Goal: Information Seeking & Learning: Understand process/instructions

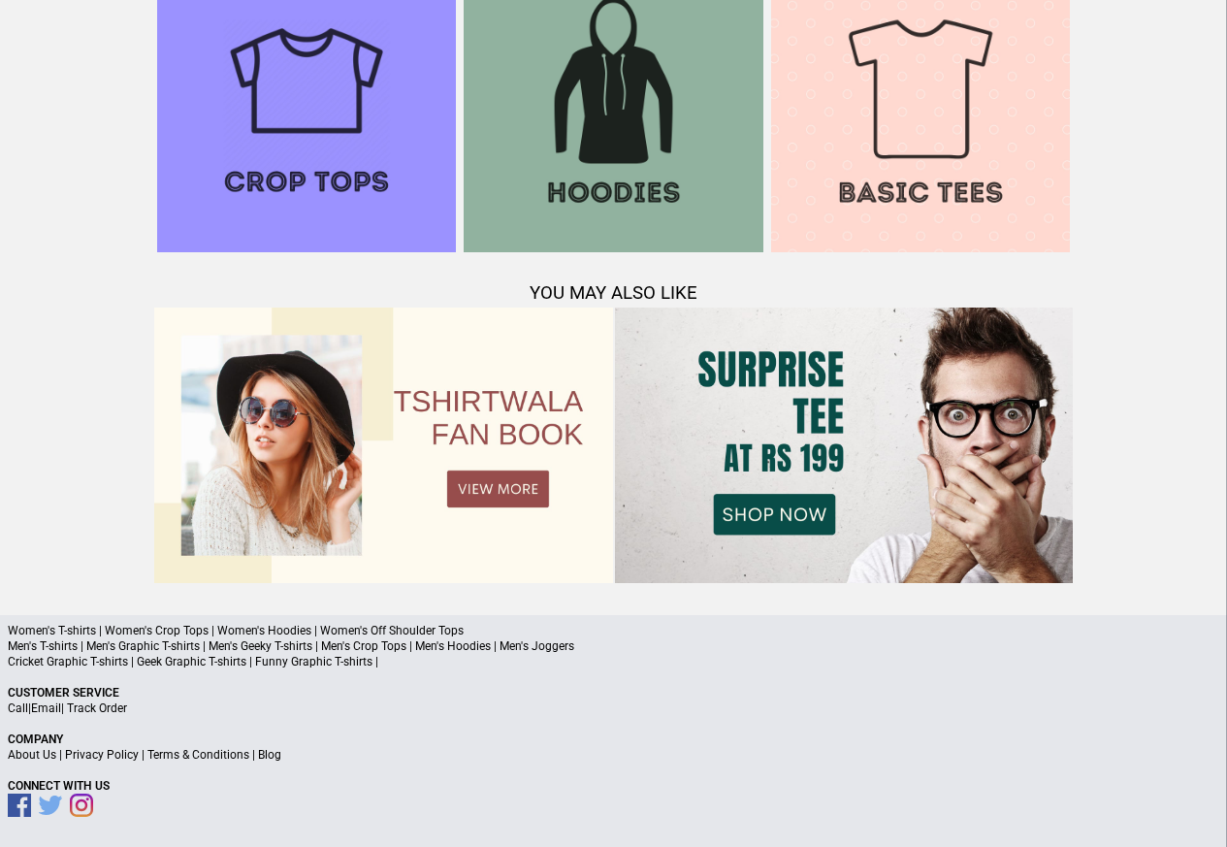
scroll to position [1872, 0]
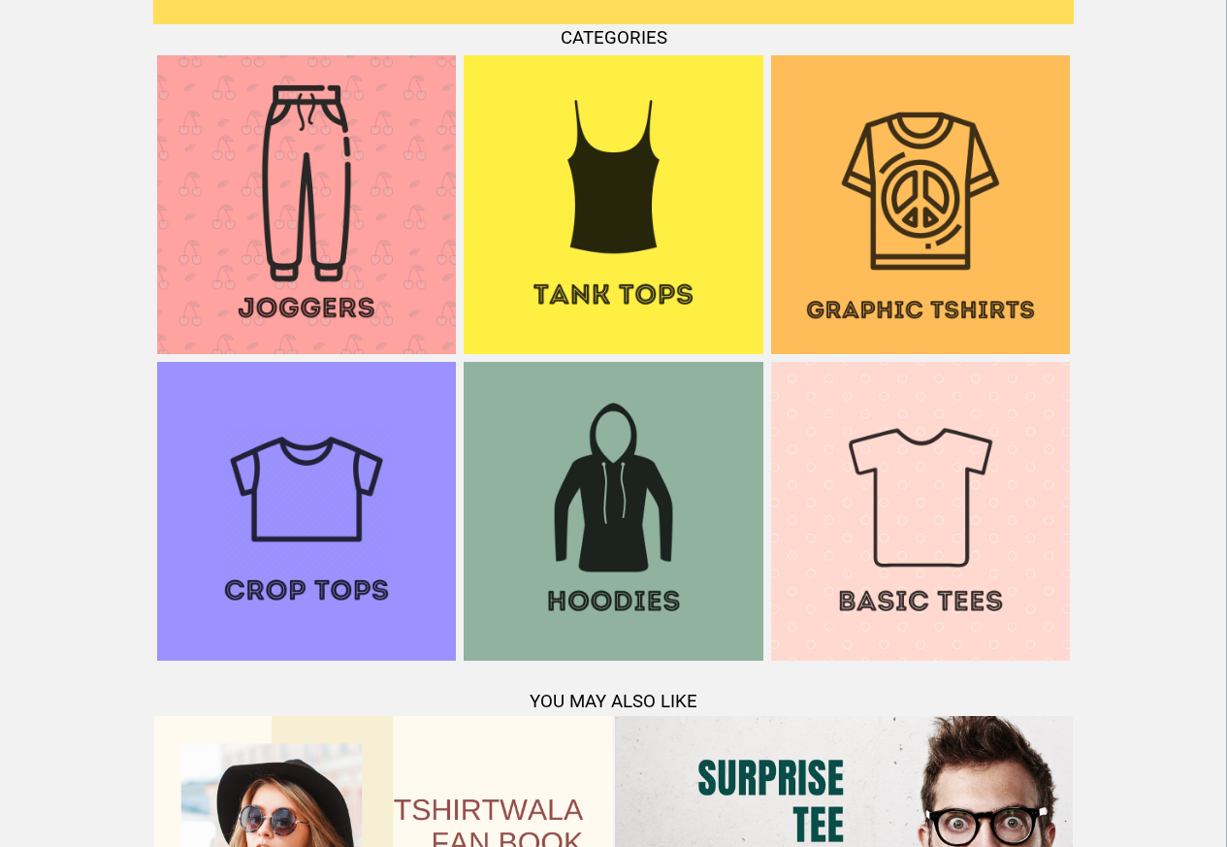
scroll to position [2035, 0]
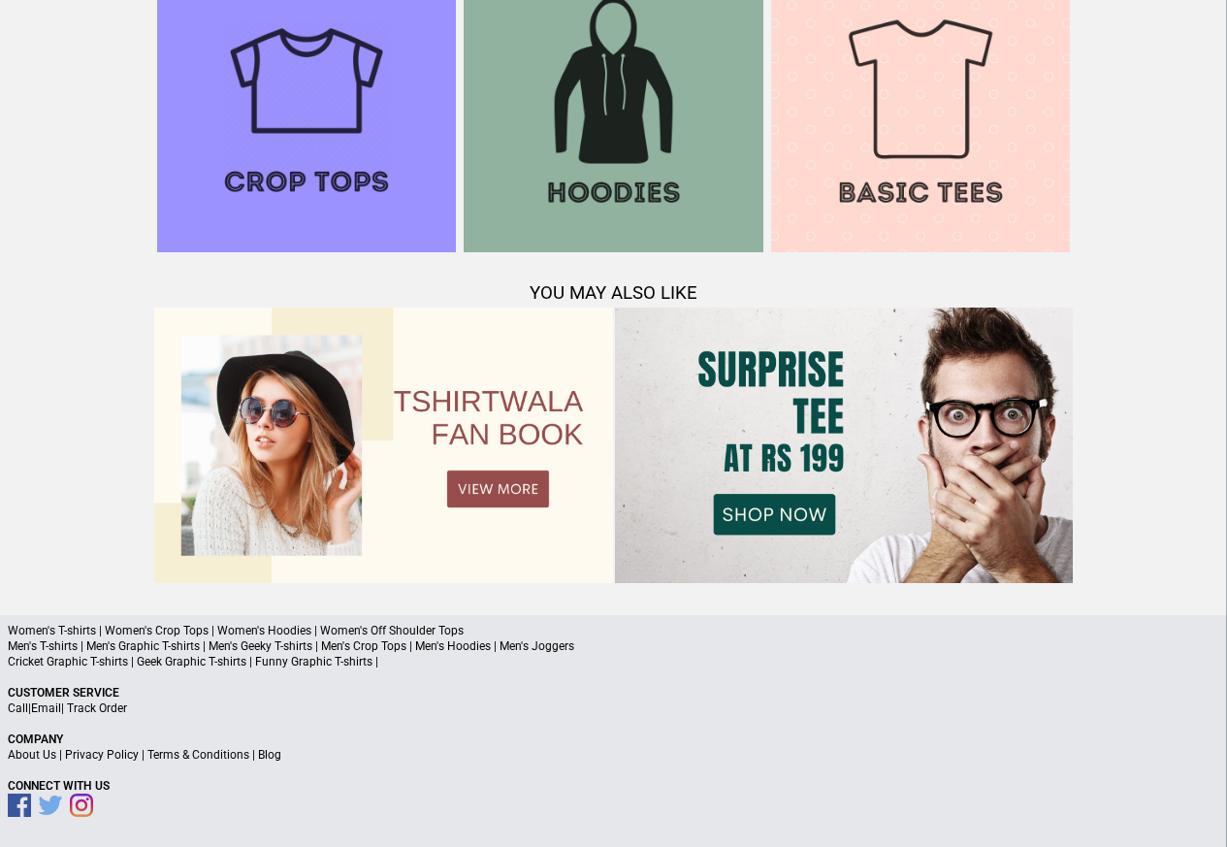
click at [122, 755] on link "Privacy Policy" at bounding box center [102, 755] width 74 height 14
